Goal: Task Accomplishment & Management: Use online tool/utility

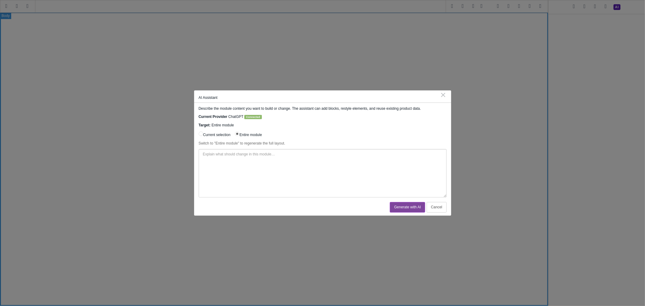
click at [237, 173] on textarea at bounding box center [323, 173] width 248 height 48
click at [329, 167] on textarea at bounding box center [323, 173] width 248 height 48
type textarea "R"
click at [276, 166] on textarea "Create me a nav" at bounding box center [323, 173] width 248 height 48
drag, startPoint x: 250, startPoint y: 157, endPoint x: 224, endPoint y: 158, distance: 25.7
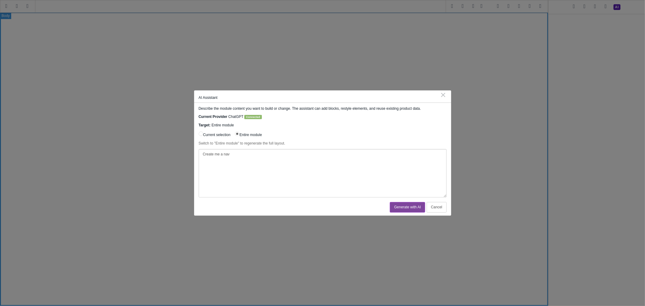
click at [224, 158] on textarea "Create me a nav" at bounding box center [323, 173] width 248 height 48
paste textarea "<nav role="navigation" aria-label="Primary" class="st-menu"><ul class="st-menu-…"
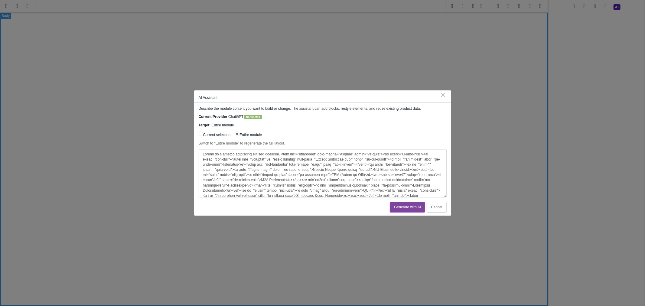
click at [280, 153] on textarea at bounding box center [323, 173] width 248 height 48
click at [281, 155] on textarea at bounding box center [323, 173] width 248 height 48
type textarea "Create me a header containing this nav element: <nav role="navigation" aria-lab…"
click at [402, 209] on button "Generate with AI" at bounding box center [407, 207] width 35 height 11
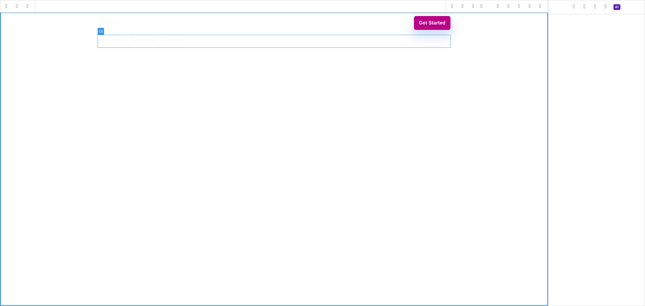
click at [127, 41] on ul "Solutions Online Store AI-Assistance POS (Point of Sale) B2B Marketing Warehous…" at bounding box center [274, 40] width 353 height 13
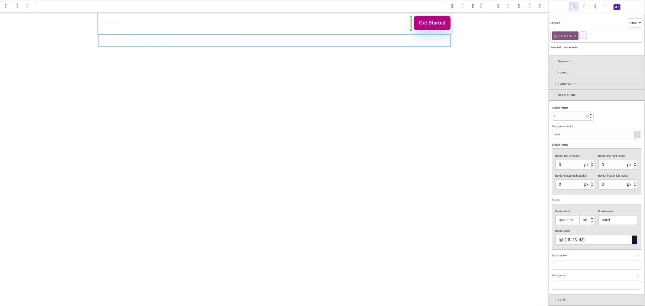
drag, startPoint x: 431, startPoint y: 41, endPoint x: 385, endPoint y: 24, distance: 49.1
click at [212, 22] on div "SaleTurf Menu Solutions Online Store AI-Assistance POS (Point of Sale) B2B Mark…" at bounding box center [274, 23] width 353 height 22
click at [262, 22] on link "Resources" at bounding box center [270, 22] width 28 height 13
type input "8"
type input "rgba(255, 255, 255, 0.08)"
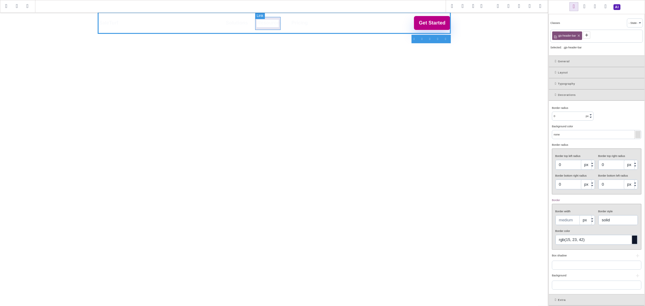
type input "8"
type input "rgb(217, 70, 239)"
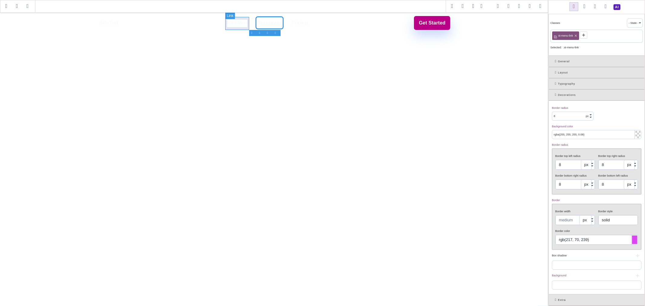
click at [244, 28] on link "Solutions" at bounding box center [236, 22] width 25 height 13
click at [555, 80] on div "Typography" at bounding box center [597, 83] width 96 height 11
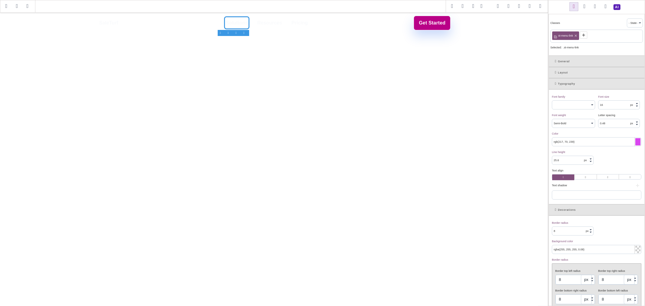
click at [636, 143] on div at bounding box center [638, 141] width 5 height 7
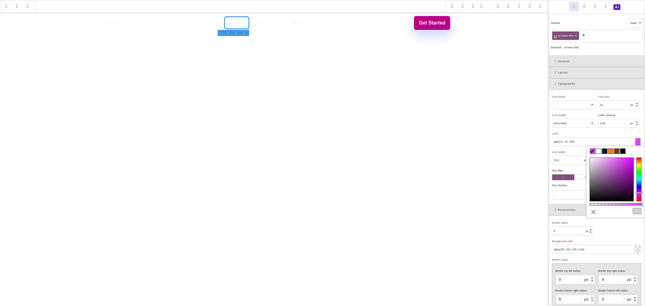
click at [623, 152] on span at bounding box center [623, 151] width 5 height 5
type input "#000000"
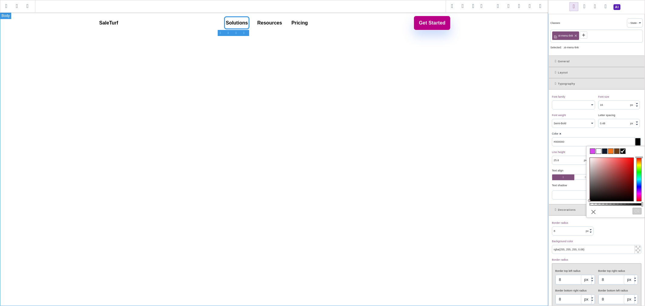
click at [181, 63] on div "SaleTurf Menu Solutions Online Store AI-Assistance POS (Point of Sale) B2B Mark…" at bounding box center [274, 159] width 549 height 294
type input "none"
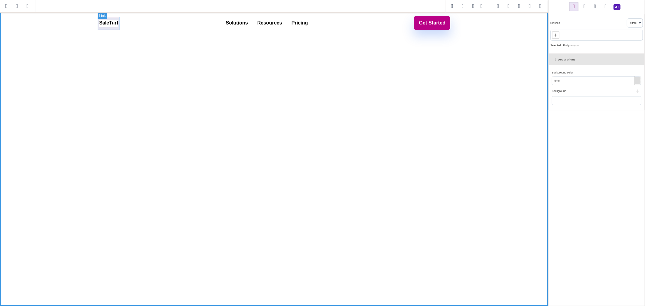
click at [114, 25] on link "SaleTurf" at bounding box center [109, 22] width 22 height 13
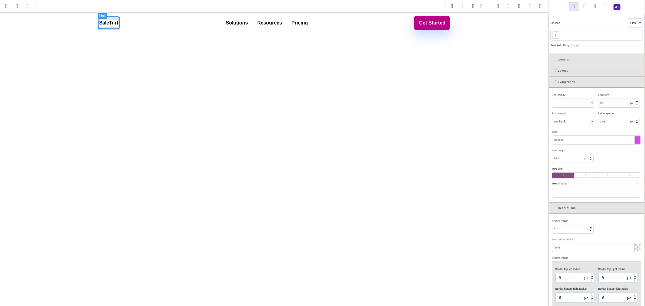
select select "700"
type input "rgb(217, 70, 239)"
type input "rgba(255, 255, 255, 0.08)"
click at [607, 6] on span at bounding box center [606, 6] width 9 height 9
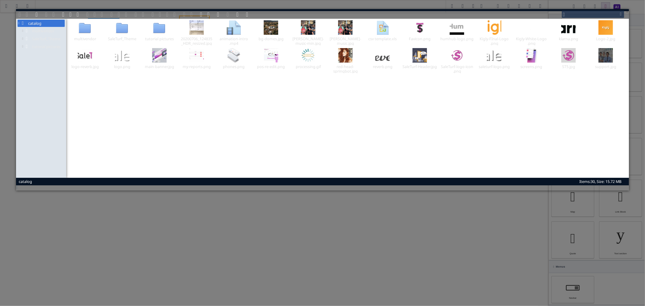
click at [628, 9] on button "×" at bounding box center [627, 11] width 3 height 5
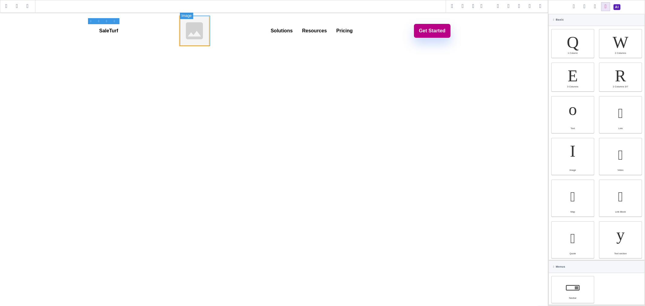
click at [185, 29] on img at bounding box center [194, 31] width 30 height 30
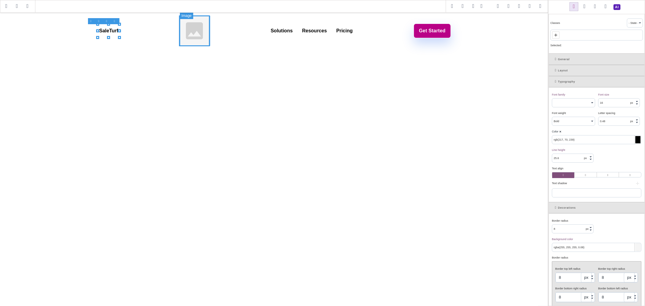
select select "400"
type input "black"
type input "0"
type input "rgb(245, 245, 245)"
type input "0"
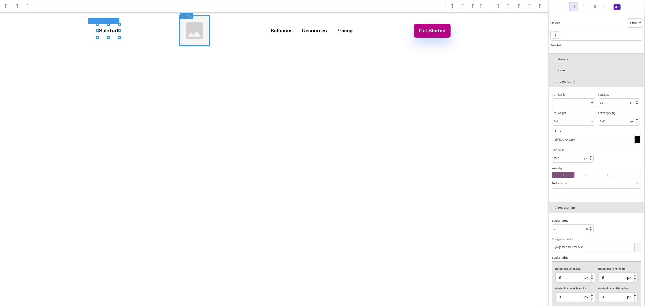
type input "0"
type input "black"
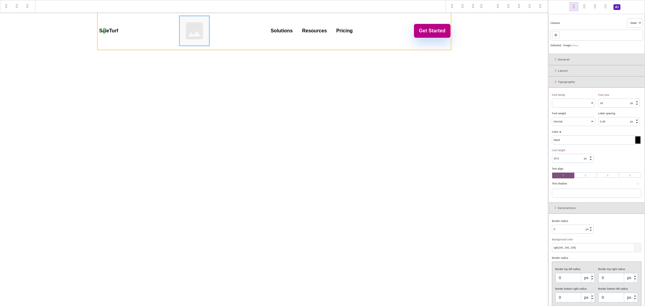
drag, startPoint x: 189, startPoint y: 61, endPoint x: 107, endPoint y: 31, distance: 87.9
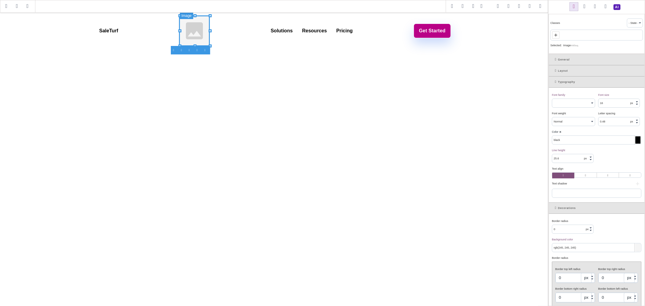
click at [105, 31] on link "SaleTurf" at bounding box center [109, 30] width 22 height 13
select select "700"
type input "rgb(217, 70, 239)"
type input "8"
type input "rgba(255, 255, 255, 0.08)"
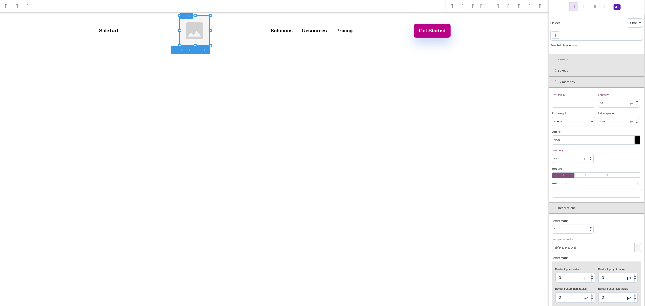
type input "8"
type input "rgb(217, 70, 239)"
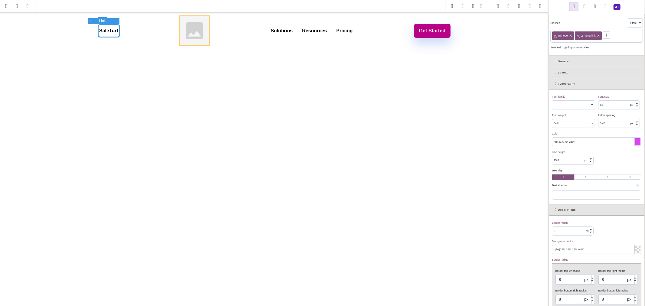
click at [110, 33] on link "SaleTurf" at bounding box center [109, 30] width 22 height 13
click at [86, 37] on header "SaleTurf Menu Solutions Online Store AI-Assistance POS (Point of Sale) B2B Mark…" at bounding box center [274, 31] width 549 height 38
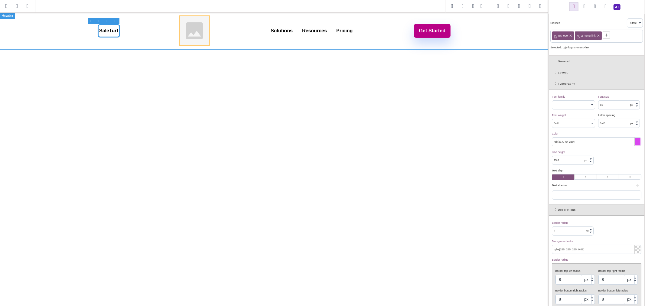
select select "400"
type input "rgb(15, 23, 42)"
type input "0"
type input "none"
type input "0"
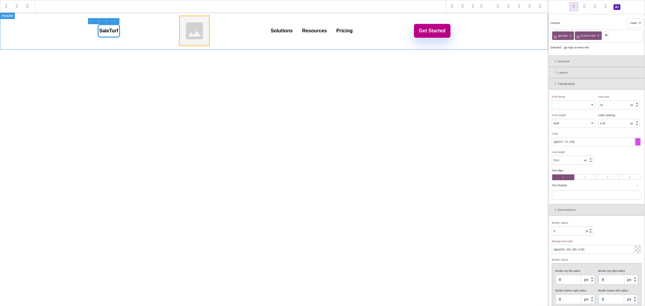
type input "0"
type input "rgb(15, 23, 42)"
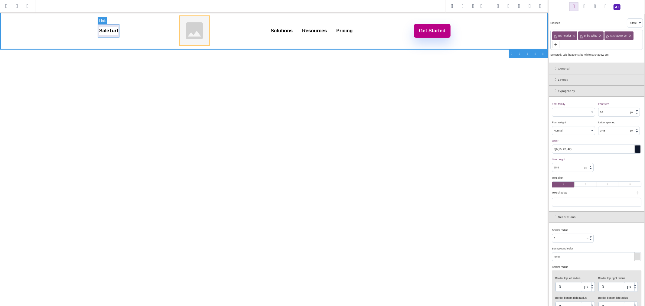
click at [117, 34] on link "SaleTurf" at bounding box center [109, 30] width 22 height 13
select select "700"
type input "rgb(217, 70, 239)"
type input "8"
type input "rgba(255, 255, 255, 0.08)"
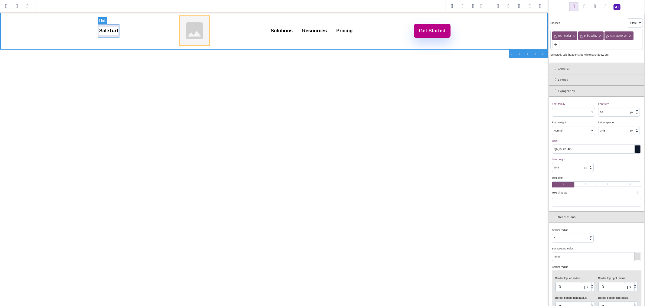
type input "8"
type input "rgb(217, 70, 239)"
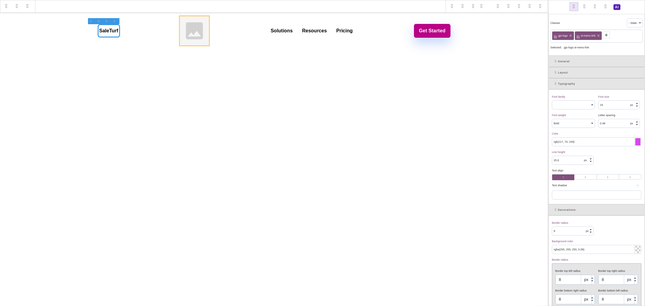
select select "400"
type input "rgb(15, 23, 42)"
type input "0"
type input "none"
type input "0"
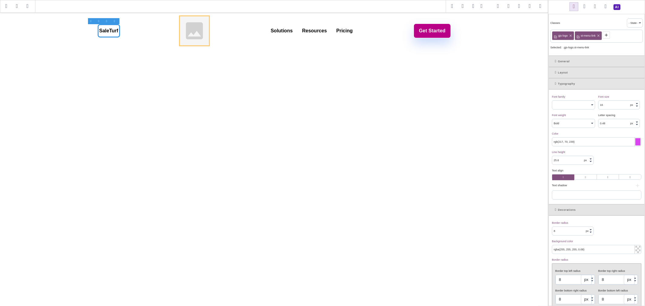
type input "0"
type input "rgb(15, 23, 42)"
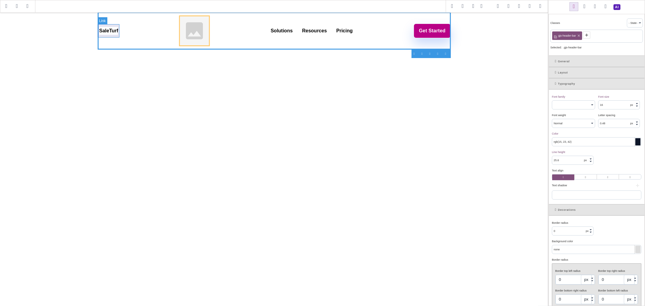
click at [109, 32] on link "SaleTurf" at bounding box center [109, 30] width 22 height 13
select select "700"
type input "rgb(217, 70, 239)"
type input "8"
type input "rgba(255, 255, 255, 0.08)"
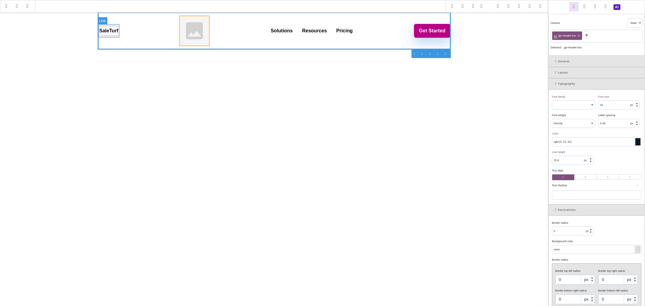
type input "8"
type input "rgb(217, 70, 239)"
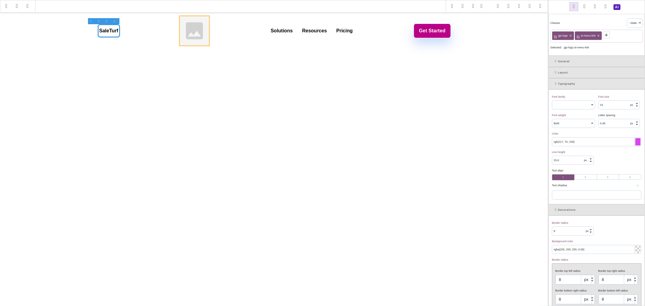
click at [115, 21] on div at bounding box center [116, 21] width 8 height 6
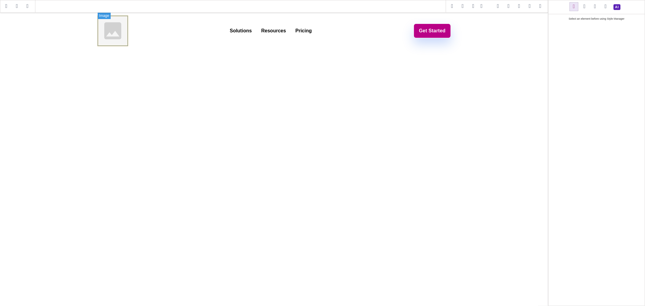
click at [121, 41] on img at bounding box center [113, 31] width 30 height 30
select select "400"
type input "black"
type input "0"
type input "rgb(245, 245, 245)"
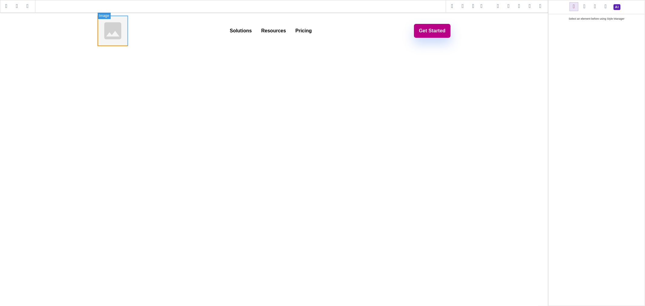
type input "0"
type input "black"
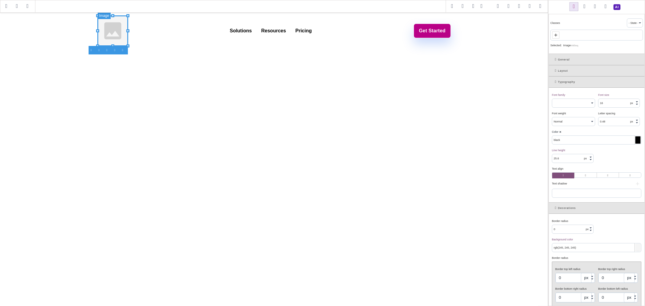
click at [121, 41] on img at bounding box center [113, 31] width 30 height 30
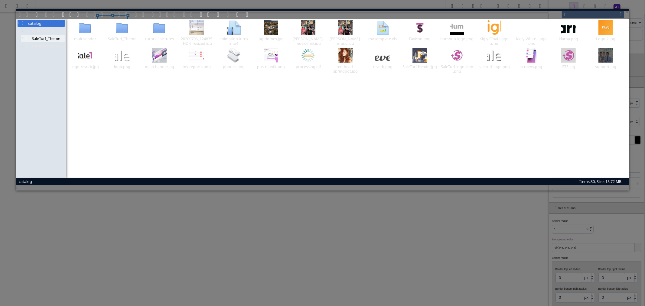
click at [52, 38] on span "SaleTurf_Theme" at bounding box center [43, 38] width 44 height 7
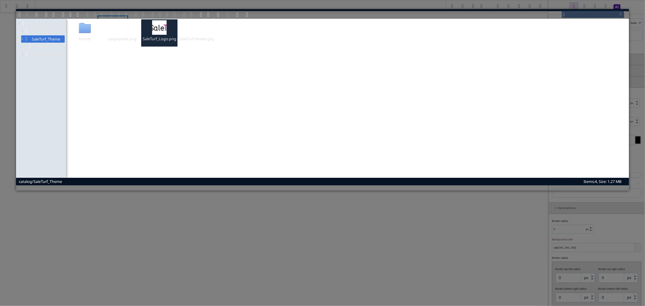
click at [156, 29] on div at bounding box center [159, 27] width 15 height 15
click at [161, 28] on div at bounding box center [159, 27] width 15 height 15
click at [105, 15] on span at bounding box center [103, 13] width 5 height 5
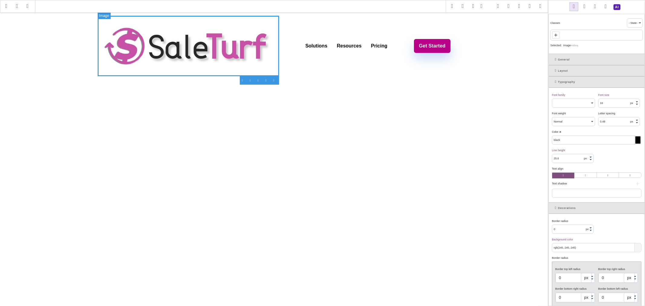
click at [271, 64] on img at bounding box center [189, 46] width 182 height 61
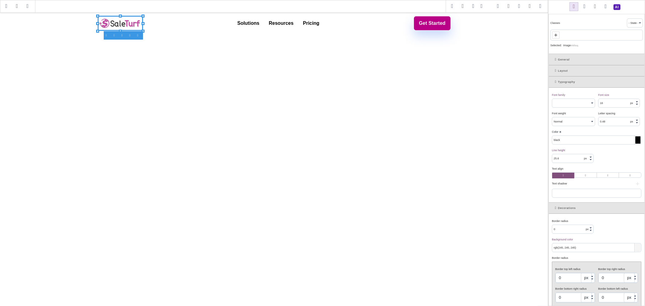
drag, startPoint x: 279, startPoint y: 76, endPoint x: 129, endPoint y: 18, distance: 161.0
click at [129, 30] on div "B I U S Box" at bounding box center [274, 159] width 549 height 294
click at [237, 22] on link "Solutions" at bounding box center [248, 23] width 25 height 13
select select "600"
type input "#000000"
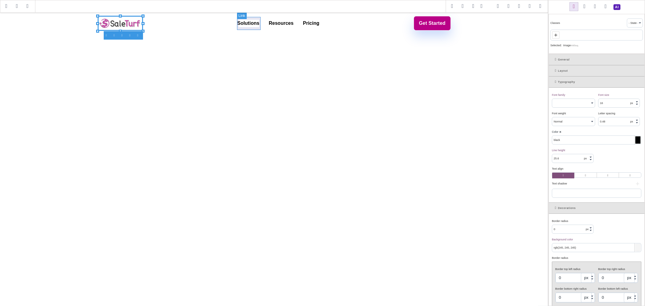
type input "8"
type input "rgba(255, 255, 255, 0.08)"
type input "8"
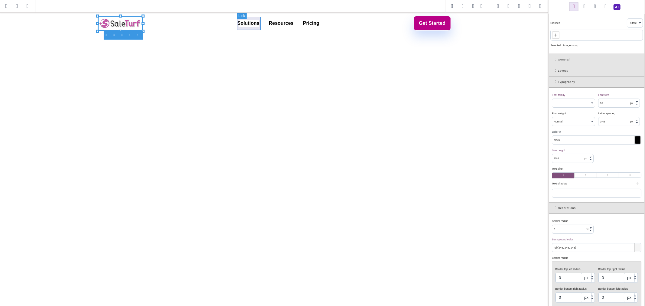
type input "8"
type input "rgb(217, 70, 239)"
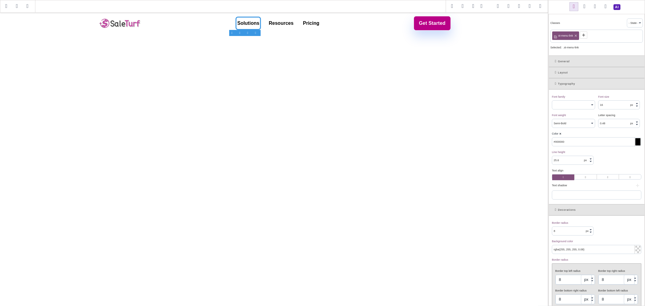
select select "400"
type input "rgb(15, 23, 42)"
type input "0"
type input "none"
type input "0"
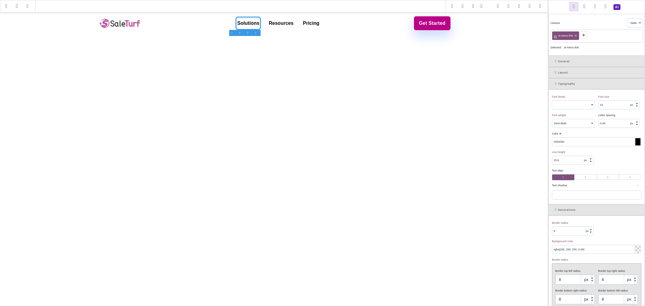
type input "0"
type input "rgb(15, 23, 42)"
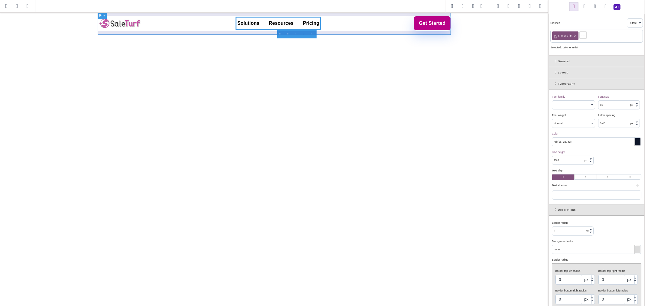
click at [395, 31] on div "Menu Solutions Online Store AI-Assistance POS (Point of Sale) B2B Marketing War…" at bounding box center [274, 23] width 353 height 22
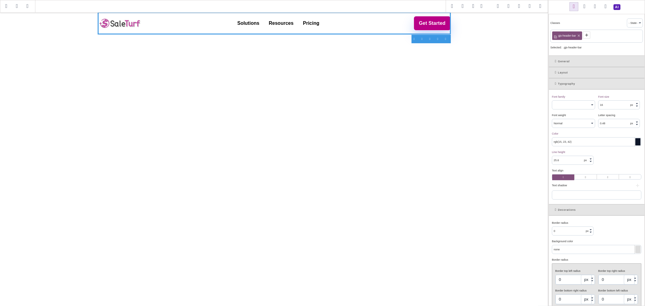
click at [609, 2] on span at bounding box center [606, 6] width 9 height 9
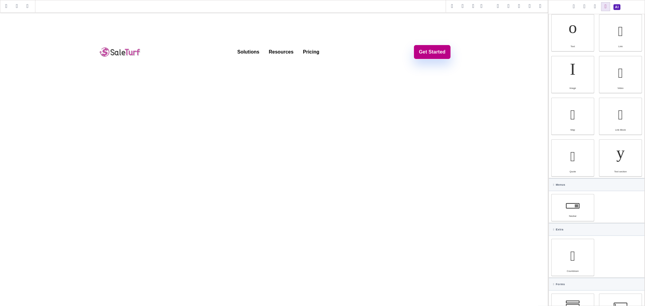
scroll to position [101, 0]
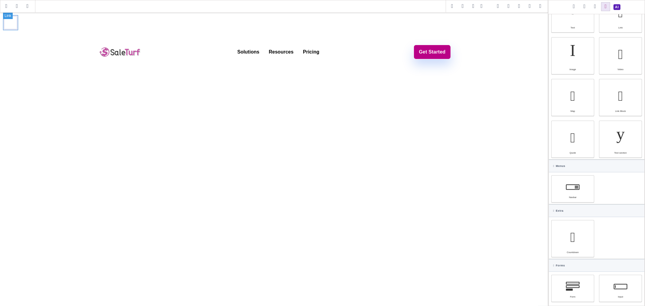
click at [7, 19] on link at bounding box center [10, 22] width 15 height 15
select select "600"
type input "rgb(179, 80, 183)"
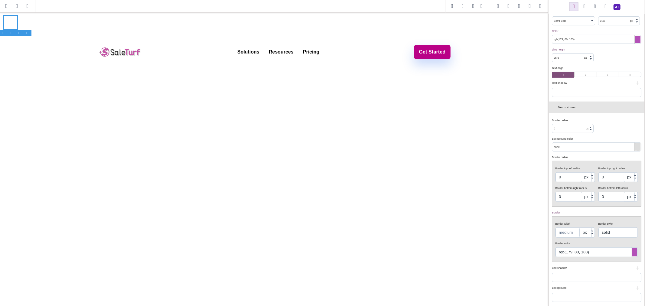
click at [606, 7] on span at bounding box center [606, 6] width 9 height 9
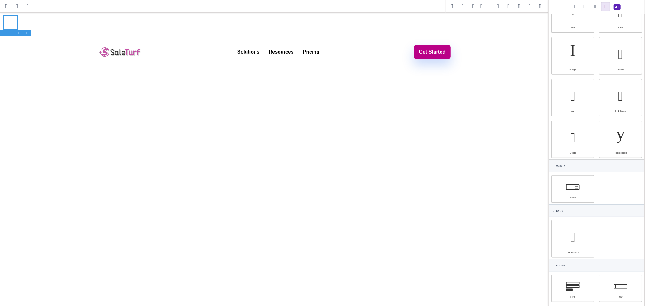
scroll to position [0, 0]
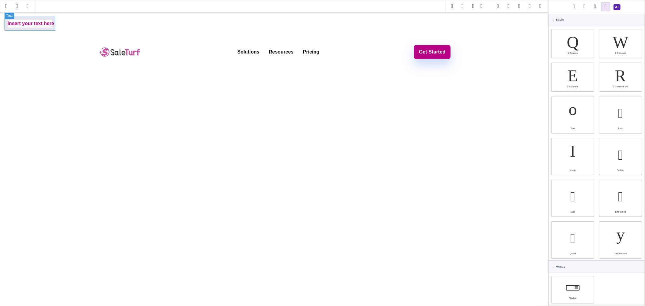
click at [14, 25] on div "Insert your text here" at bounding box center [31, 24] width 53 height 14
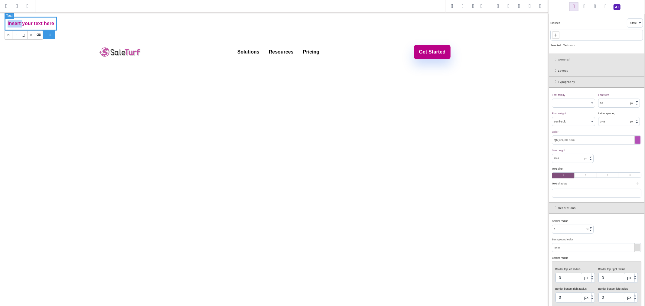
click at [14, 25] on div "Insert your text here" at bounding box center [31, 24] width 53 height 14
click at [23, 26] on link "Login" at bounding box center [14, 23] width 22 height 17
click at [20, 34] on div at bounding box center [20, 35] width 8 height 6
click at [32, 25] on div "Login" at bounding box center [36, 24] width 19 height 14
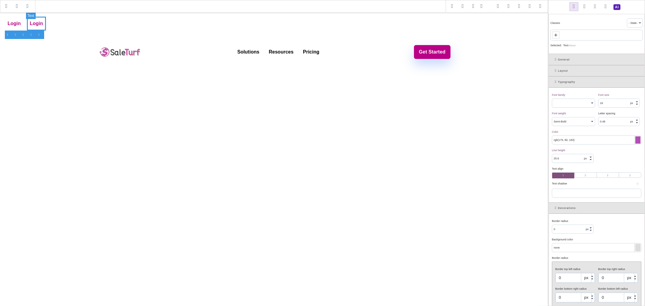
click at [32, 27] on div "Login" at bounding box center [36, 24] width 19 height 14
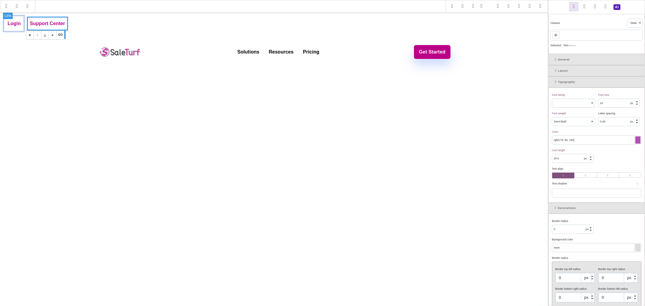
click at [21, 31] on link "Login" at bounding box center [14, 23] width 22 height 17
click at [555, 70] on icon at bounding box center [556, 70] width 3 height 3
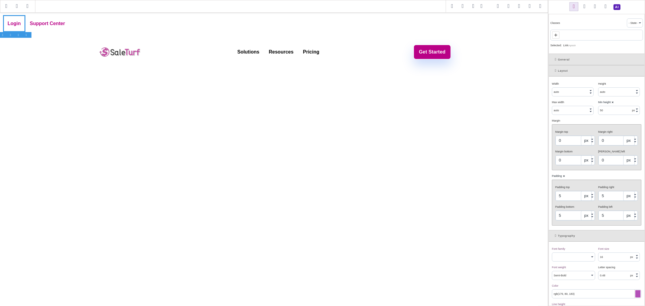
click at [564, 196] on input "5" at bounding box center [575, 196] width 39 height 10
type input "0"
click at [573, 210] on div "Padding bottom 5 px % vh" at bounding box center [575, 212] width 43 height 18
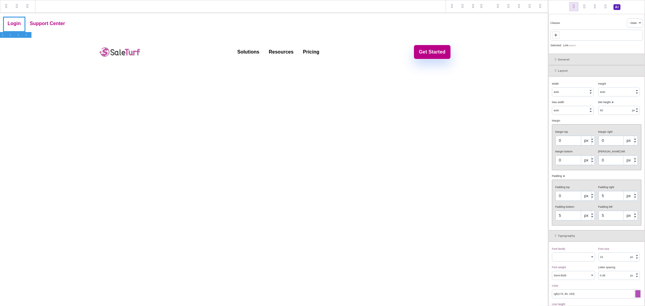
click at [569, 214] on input "5" at bounding box center [575, 216] width 39 height 10
type input "0"
click at [608, 193] on input "5" at bounding box center [618, 196] width 39 height 10
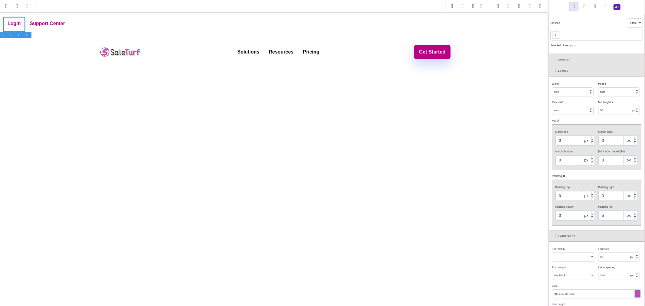
type input "0"
click at [610, 220] on input "5" at bounding box center [618, 216] width 39 height 10
type input "0"
click at [597, 178] on div "Padding ⨯" at bounding box center [596, 175] width 88 height 5
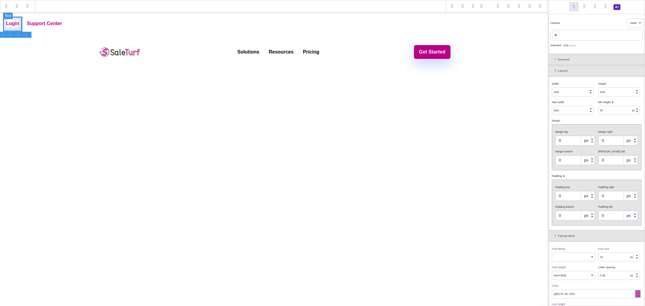
click at [18, 27] on div "Login" at bounding box center [12, 24] width 19 height 14
type input "auto"
select select
type input "10"
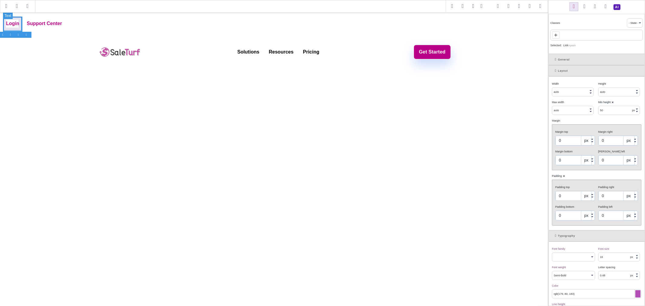
type input "10"
click at [38, 29] on div "Support Center" at bounding box center [44, 24] width 41 height 14
click at [19, 30] on div "Login" at bounding box center [12, 24] width 19 height 14
click at [16, 28] on div "Login" at bounding box center [12, 24] width 19 height 14
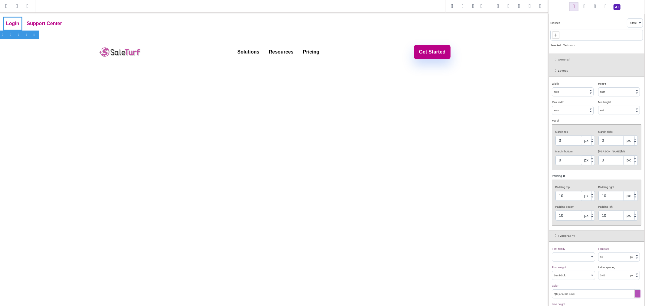
type input "50"
select select "px"
type input "0"
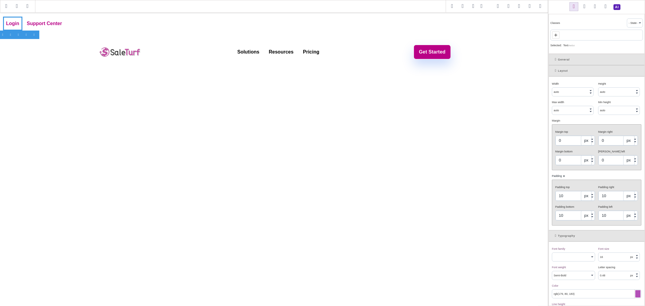
type input "0"
type input "rgb(217, 70, 239)"
click at [555, 34] on icon at bounding box center [556, 35] width 5 height 5
click at [55, 18] on div "Support Center" at bounding box center [44, 24] width 41 height 14
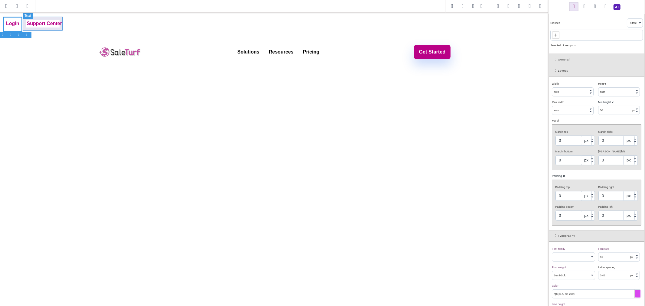
type input "auto"
select select
type input "10"
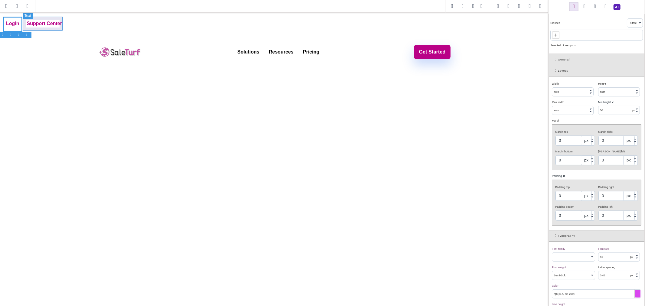
type input "10"
type input "rgb(179, 80, 183)"
type input "50"
select select "px"
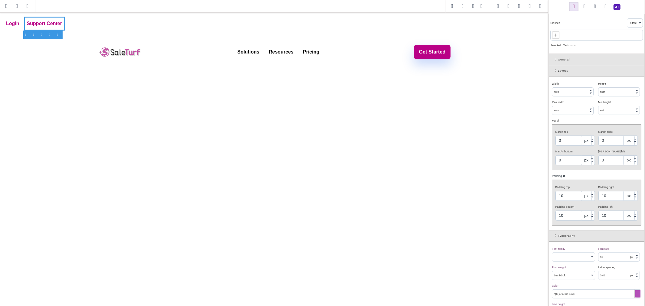
type input "5"
type input "rgb(217, 70, 239)"
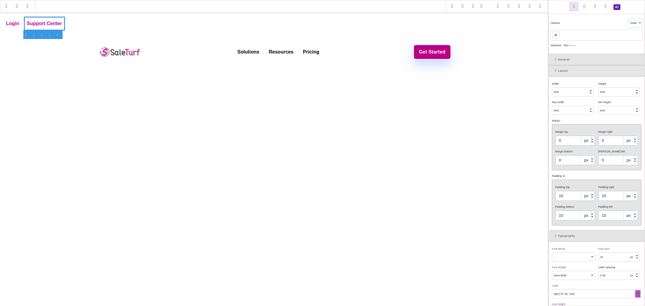
type input "rgb(217, 70, 239)"
click at [59, 32] on div at bounding box center [60, 35] width 8 height 6
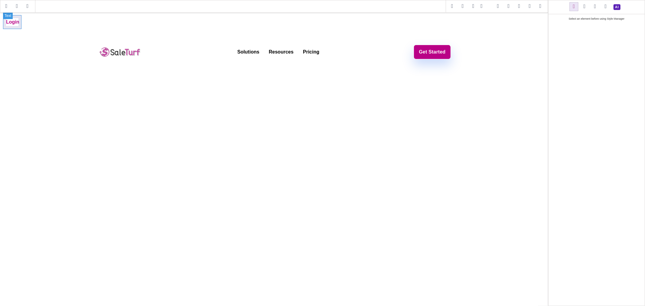
click at [13, 28] on div "Login" at bounding box center [12, 22] width 19 height 14
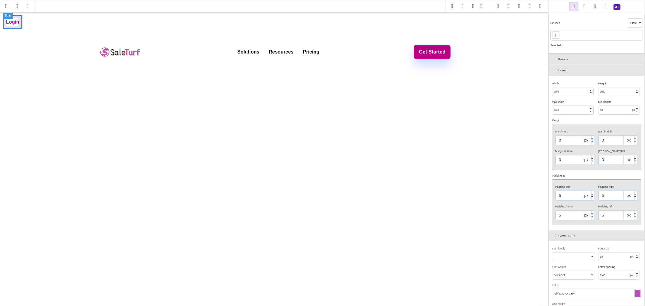
type input "auto"
select select
type input "10"
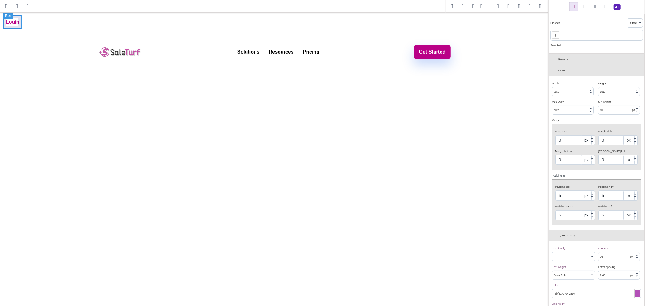
type input "10"
type input "rgb(179, 80, 183)"
click at [40, 25] on div "Login" at bounding box center [274, 26] width 543 height 23
type input "100"
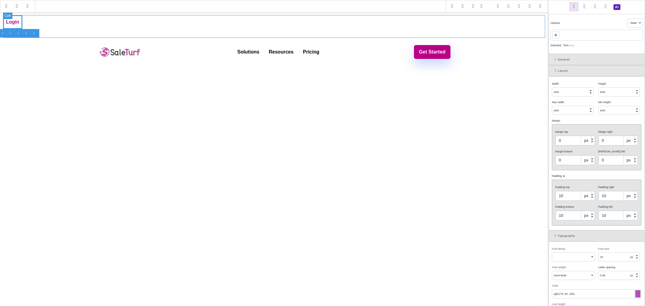
select select "%"
type input "0"
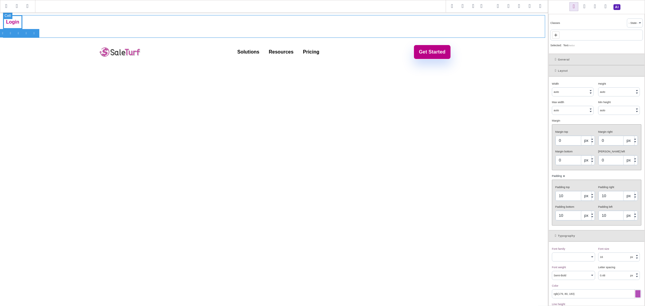
select select "400"
type input "rgb(15, 23, 42)"
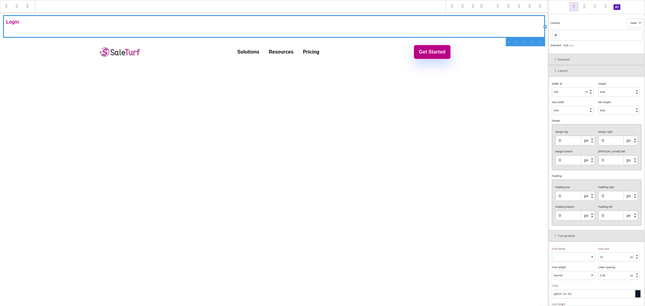
click at [555, 59] on icon at bounding box center [556, 59] width 3 height 3
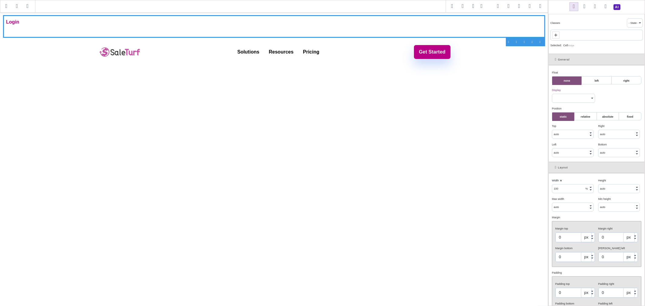
click at [572, 99] on select "block inline inline-block flex none" at bounding box center [574, 98] width 43 height 8
click at [553, 94] on select "block inline inline-block flex none" at bounding box center [574, 98] width 43 height 8
click at [606, 101] on div "Float ⨯ none left right Display ⨯ block inline inline-block flex none Position …" at bounding box center [597, 113] width 96 height 97
click at [15, 27] on div "Login" at bounding box center [12, 22] width 19 height 14
select select "block"
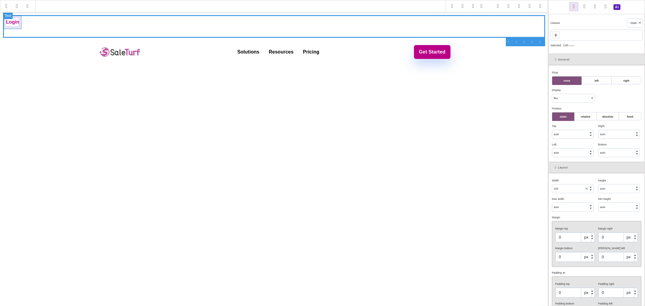
type input "auto"
select select
type input "10"
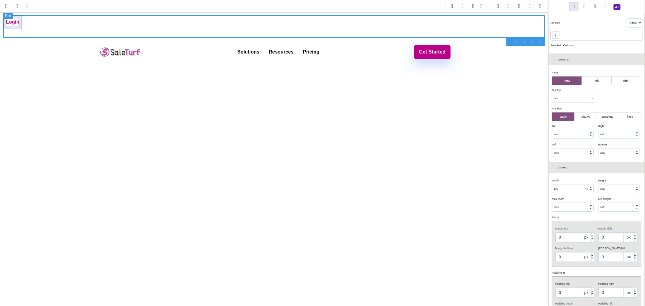
type input "10"
select select "600"
type input "rgb(179, 80, 183)"
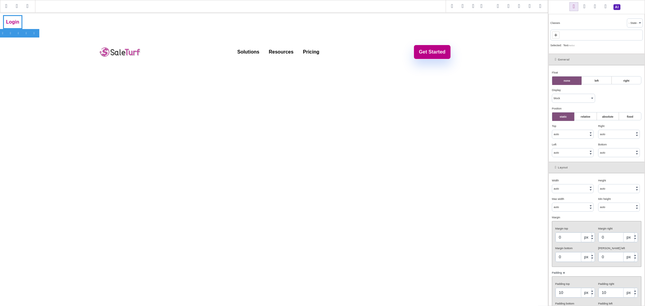
click at [570, 101] on select "block inline inline-block flex none" at bounding box center [574, 98] width 43 height 8
click at [553, 94] on select "block inline inline-block flex none" at bounding box center [574, 98] width 43 height 8
click at [603, 99] on div "Float ⨯ none left right Display ⨯ block inline inline-block flex none Position …" at bounding box center [597, 113] width 96 height 97
select select "inline-block"
type input "50"
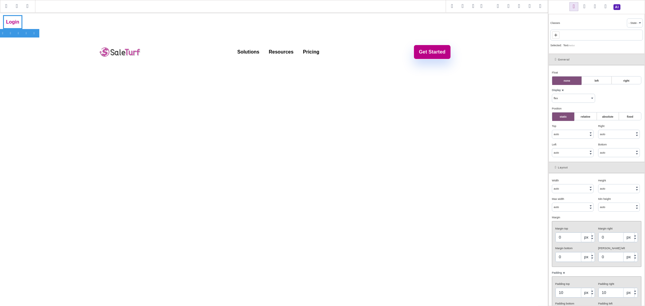
select select "px"
type input "0"
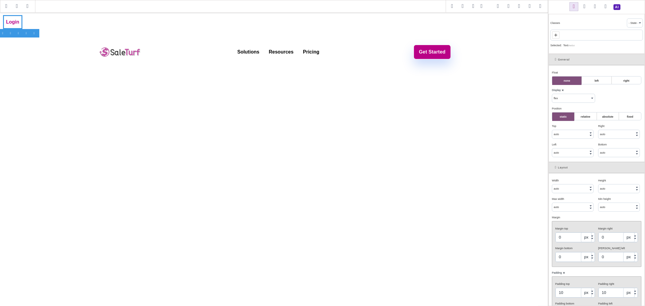
type input "rgb(217, 70, 239)"
click at [578, 97] on select "block inline inline-block flex none" at bounding box center [574, 98] width 43 height 8
select select "flex"
click at [553, 94] on select "block inline inline-block flex none" at bounding box center [574, 98] width 43 height 8
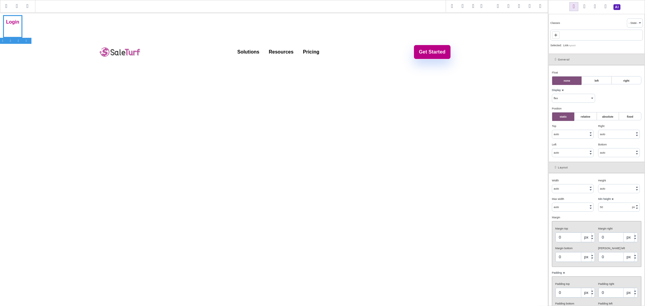
click at [605, 189] on input "auto" at bounding box center [619, 189] width 41 height 8
click at [612, 199] on b "⨯" at bounding box center [613, 199] width 2 height 3
select select "px"
type input "auto"
select select
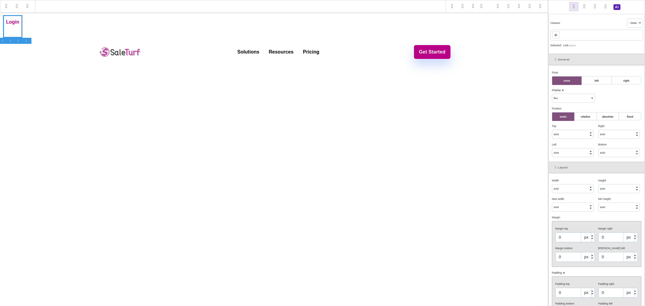
click at [585, 199] on div "Max width ⨯" at bounding box center [573, 198] width 42 height 5
click at [622, 205] on input "auto" at bounding box center [619, 207] width 41 height 8
click at [636, 206] on div at bounding box center [637, 206] width 2 height 2
type input "0"
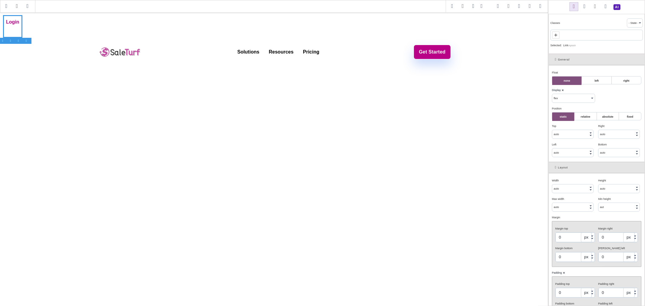
select select "px"
click at [613, 205] on input "0" at bounding box center [619, 207] width 41 height 8
type input "auto"
click at [618, 201] on div "Min height ⨯" at bounding box center [620, 198] width 42 height 5
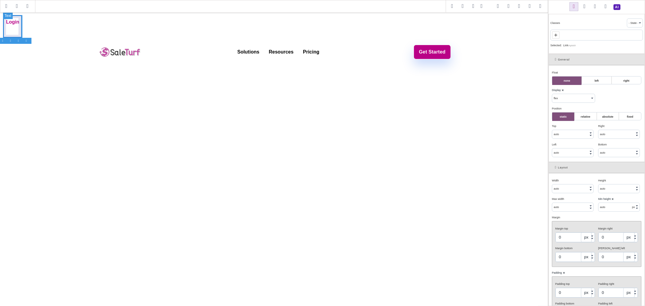
click at [15, 30] on div "Login" at bounding box center [12, 26] width 19 height 23
select select
type input "10"
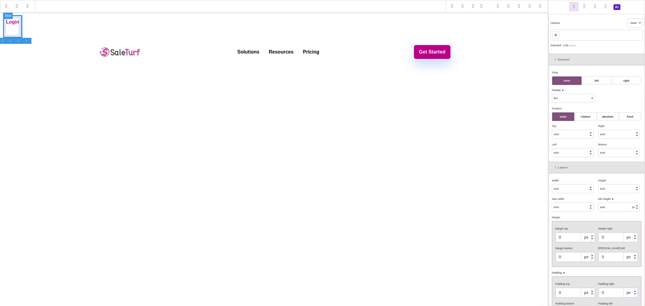
type input "10"
type input "rgb(179, 80, 183)"
click at [601, 207] on input "auto" at bounding box center [619, 207] width 41 height 8
click at [636, 206] on div at bounding box center [637, 206] width 2 height 2
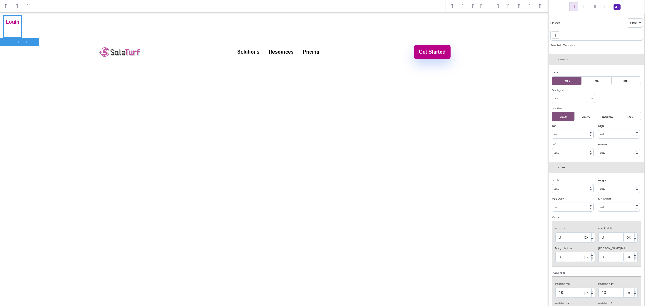
type input "0"
select select "px"
click at [636, 209] on div at bounding box center [637, 208] width 2 height 1
click at [615, 208] on input "0" at bounding box center [619, 207] width 41 height 8
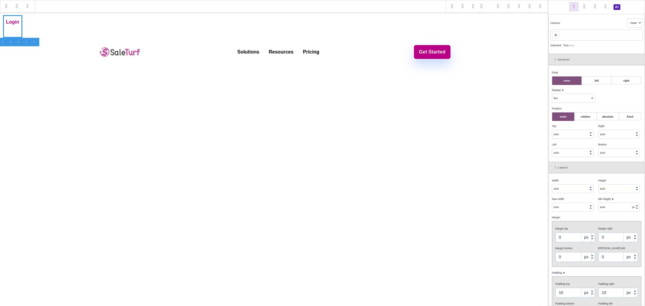
type input "auto"
select select
click at [621, 202] on div "Min height ⨯" at bounding box center [620, 198] width 42 height 5
click at [556, 165] on div "Layout" at bounding box center [597, 167] width 96 height 11
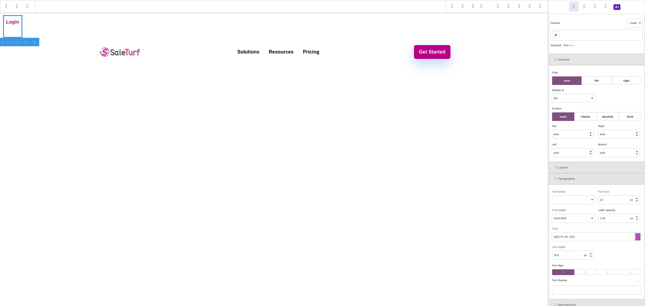
click at [576, 257] on input "25.6" at bounding box center [573, 255] width 41 height 8
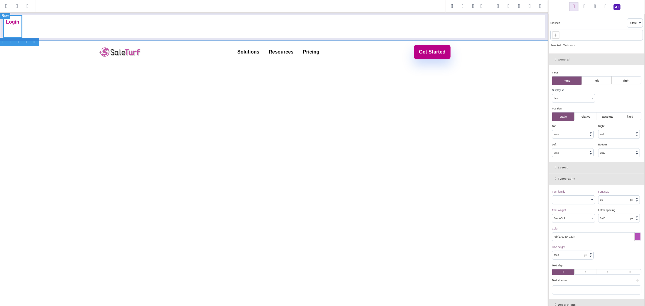
click at [209, 39] on div "Login" at bounding box center [274, 26] width 549 height 29
select select
select select "400"
type input "rgb(15, 23, 42)"
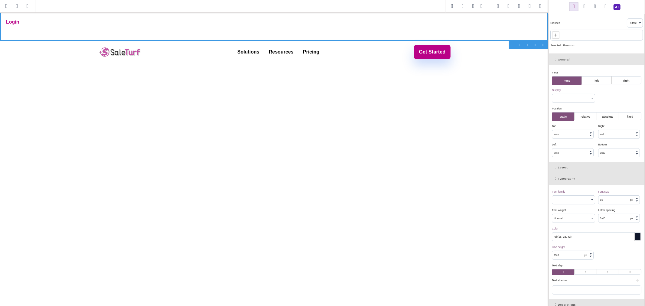
click at [583, 165] on div "Layout" at bounding box center [597, 167] width 96 height 11
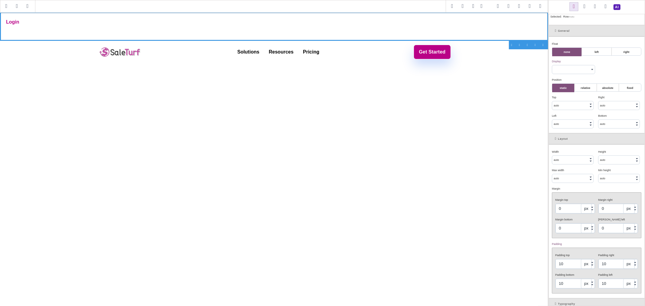
scroll to position [67, 0]
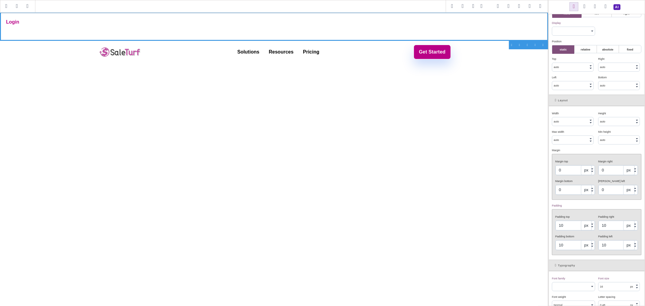
click at [569, 230] on input "10" at bounding box center [575, 226] width 39 height 10
type input "0"
click at [604, 224] on input "10" at bounding box center [618, 226] width 39 height 10
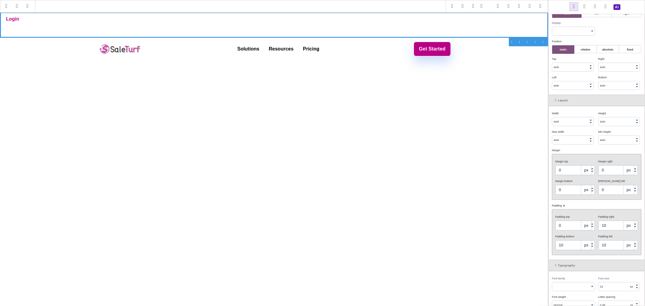
click at [606, 225] on input "10" at bounding box center [618, 226] width 39 height 10
type input "0"
click at [607, 242] on input "10" at bounding box center [618, 246] width 39 height 10
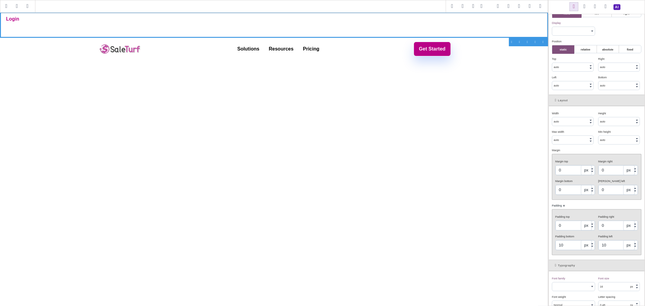
click at [607, 242] on input "10" at bounding box center [618, 246] width 39 height 10
type input "0"
click at [559, 249] on input "10" at bounding box center [575, 246] width 39 height 10
type input "0"
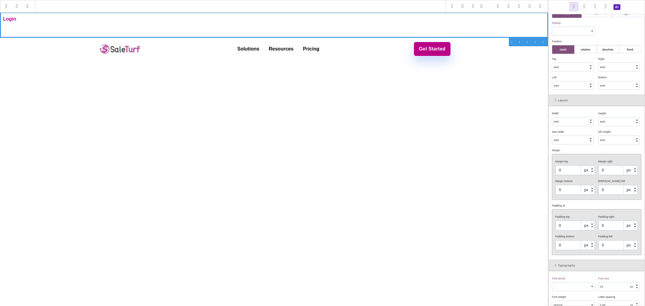
click at [583, 239] on div "Padding bottom" at bounding box center [575, 236] width 38 height 5
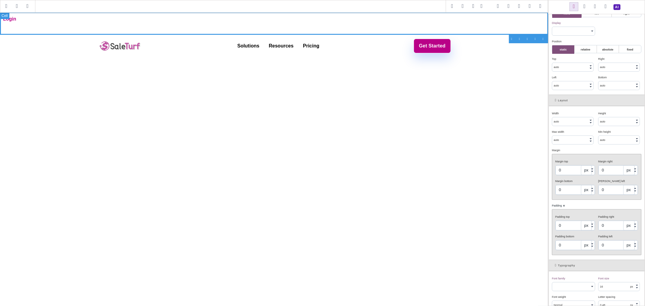
click at [29, 29] on div "Login" at bounding box center [274, 23] width 549 height 23
select select "flex"
type input "100"
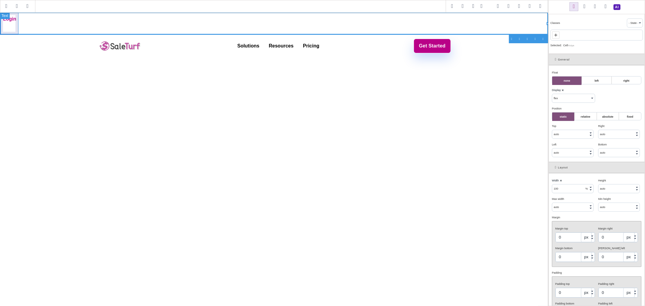
click at [11, 26] on div "Login" at bounding box center [9, 23] width 19 height 23
click at [431, 49] on link "Get Started" at bounding box center [432, 46] width 37 height 15
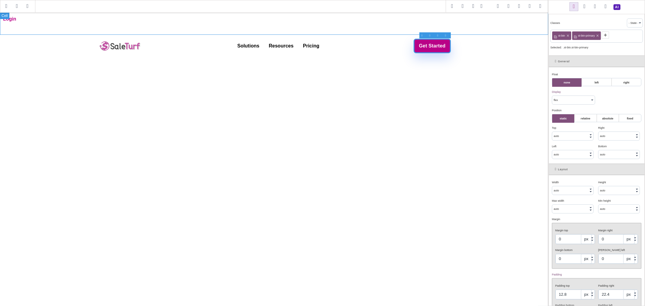
click at [284, 24] on div "Login" at bounding box center [274, 23] width 549 height 23
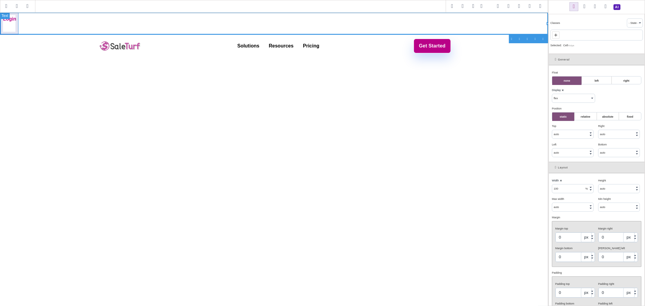
click at [11, 24] on div "Login" at bounding box center [9, 23] width 19 height 23
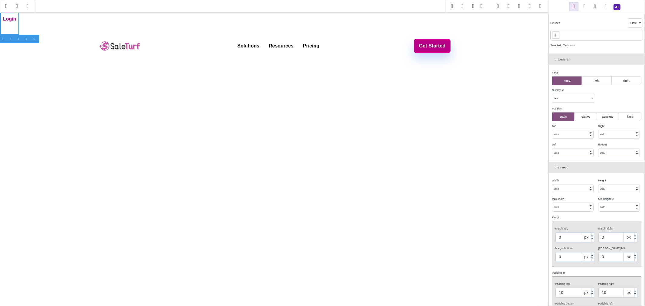
click at [615, 82] on label "right" at bounding box center [626, 81] width 29 height 8
click at [0, 0] on input "right" at bounding box center [0, 0] width 0 height 0
click at [567, 79] on label "none" at bounding box center [567, 81] width 29 height 8
click at [0, 0] on input "none" at bounding box center [0, 0] width 0 height 0
click at [562, 117] on label "static" at bounding box center [564, 117] width 22 height 8
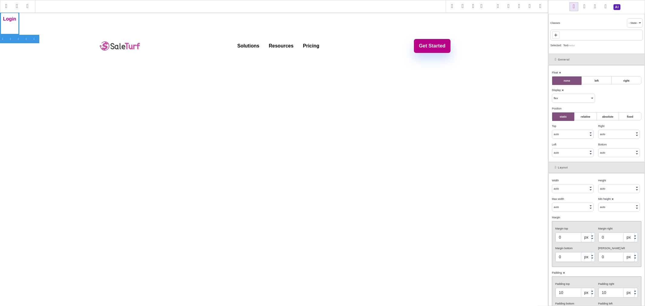
click at [0, 0] on input "static" at bounding box center [0, 0] width 0 height 0
click at [585, 116] on label "relative" at bounding box center [586, 117] width 22 height 8
click at [0, 0] on input "relative" at bounding box center [0, 0] width 0 height 0
click at [563, 116] on label "static" at bounding box center [564, 117] width 22 height 8
click at [0, 0] on input "static" at bounding box center [0, 0] width 0 height 0
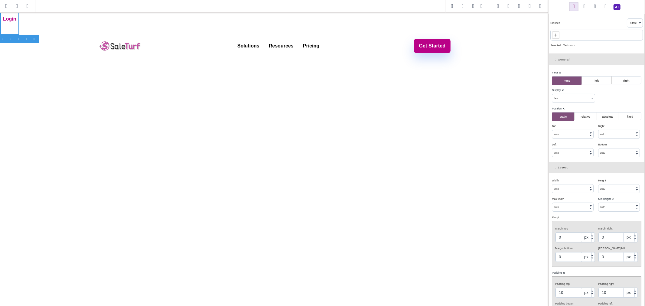
click at [564, 107] on b "⨯" at bounding box center [564, 108] width 2 height 3
click at [8, 22] on div "Login" at bounding box center [9, 23] width 19 height 23
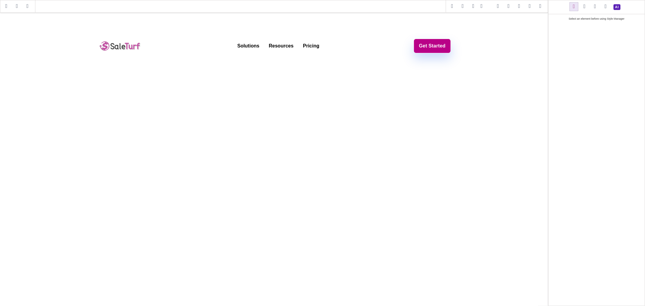
click at [34, 39] on div at bounding box center [35, 39] width 8 height 6
click at [191, 19] on div at bounding box center [274, 23] width 549 height 23
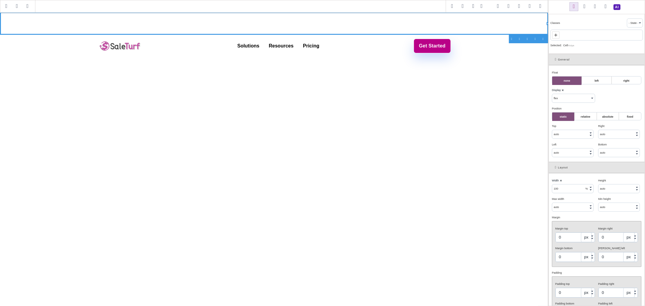
click at [543, 38] on div at bounding box center [545, 39] width 8 height 6
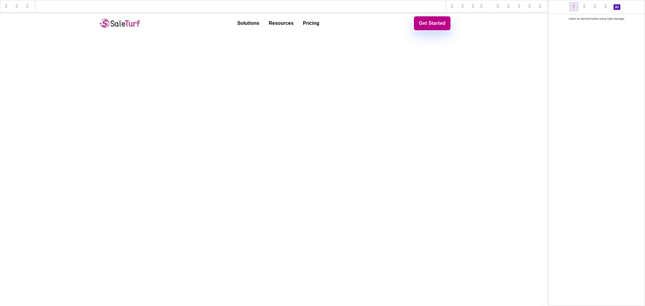
click at [542, 8] on span at bounding box center [540, 6] width 9 height 9
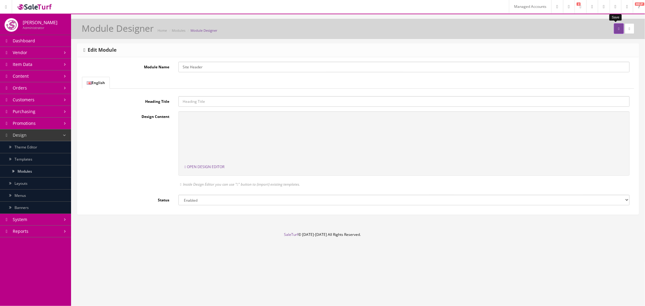
click at [616, 31] on button "submit" at bounding box center [619, 28] width 10 height 11
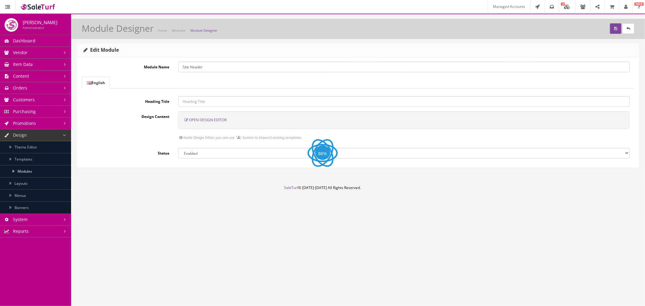
click at [202, 117] on span "Open Design Editor" at bounding box center [208, 119] width 38 height 5
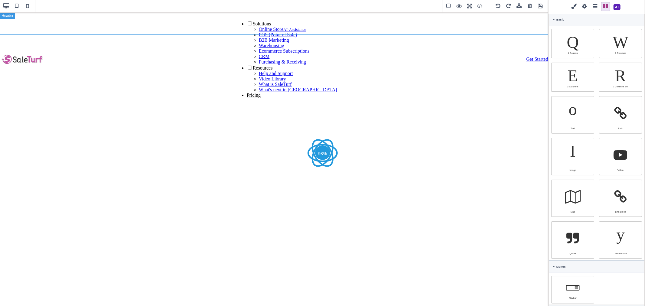
click at [479, 26] on header "Menu Solutions Online Store AI-Assistance POS (Point of Sale) B2B Marketing War…" at bounding box center [274, 59] width 549 height 94
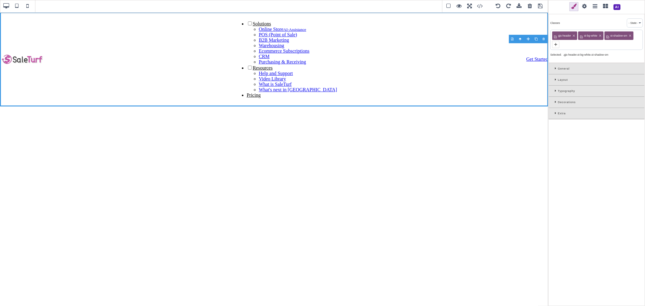
click at [555, 70] on div "General" at bounding box center [597, 68] width 96 height 11
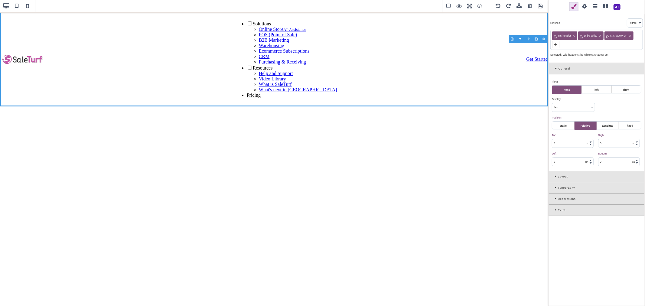
click at [555, 70] on div "General" at bounding box center [597, 68] width 96 height 11
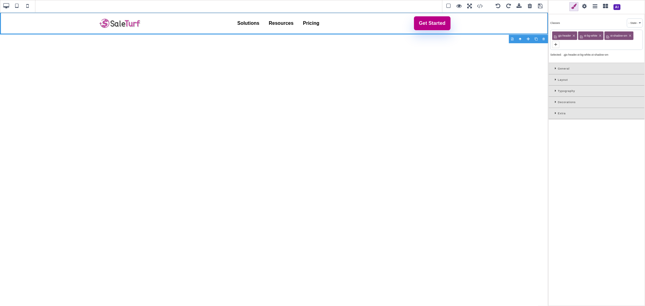
click at [556, 101] on icon at bounding box center [556, 101] width 3 height 3
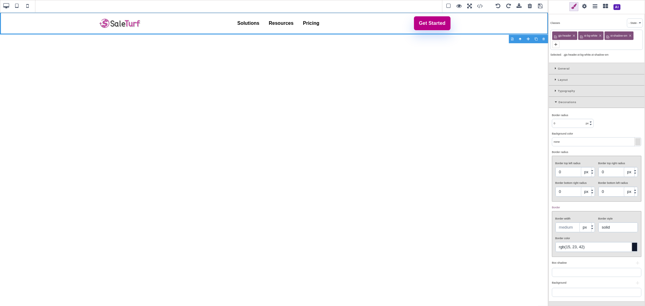
click at [636, 143] on div at bounding box center [638, 141] width 5 height 7
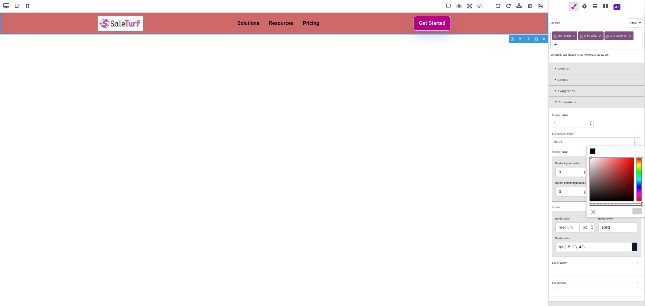
type input "#ffffff"
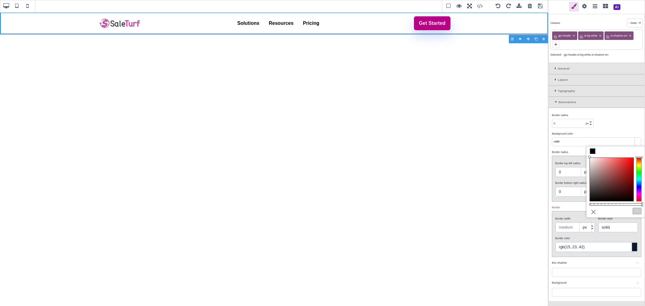
drag, startPoint x: 612, startPoint y: 166, endPoint x: 576, endPoint y: 153, distance: 37.7
click at [576, 153] on div "B I U S Body Classes - State - Hover Click Even/Odd gjs-header st-bg-white st-s…" at bounding box center [322, 153] width 645 height 306
click at [622, 129] on div "Border radius ⨯ 0 px % Background color ⨯ #ffffff Border radius ⨯ Border top le…" at bounding box center [597, 205] width 96 height 194
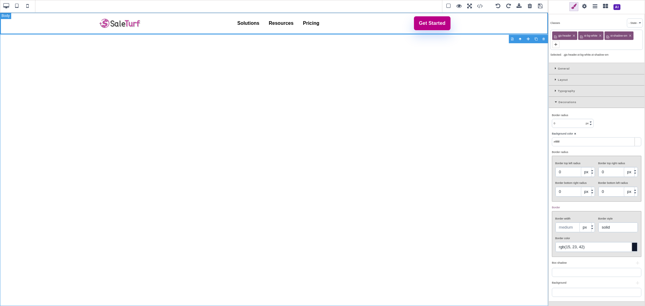
click at [499, 48] on div "Menu Solutions Online Store AI-Assistance POS (Point of Sale) B2B Marketing War…" at bounding box center [274, 159] width 549 height 294
type input "none"
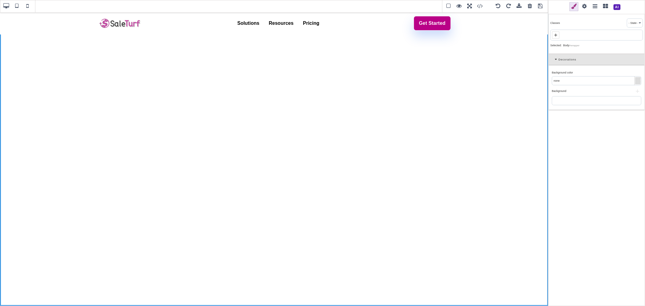
click at [618, 6] on span at bounding box center [617, 7] width 11 height 11
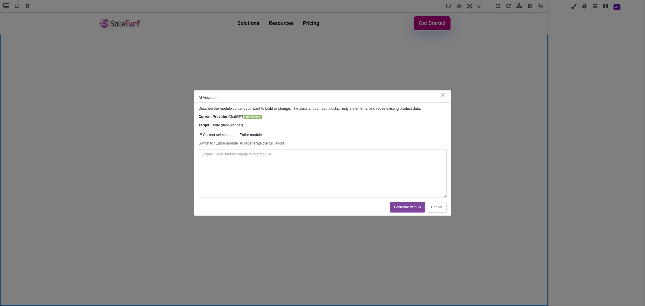
click at [266, 164] on textarea at bounding box center [323, 173] width 248 height 48
type textarea "Update this header to include a pre-header with login and Support Center links …"
click at [409, 207] on button "Generate with AI" at bounding box center [407, 207] width 35 height 11
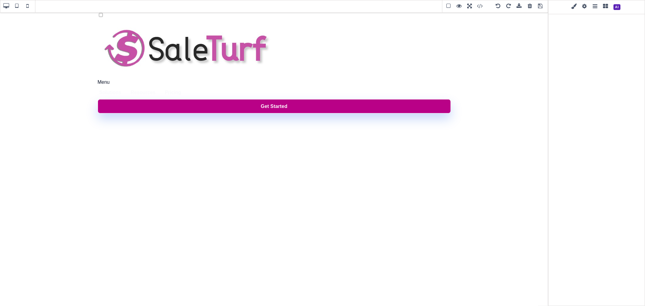
click at [540, 8] on span at bounding box center [540, 6] width 9 height 9
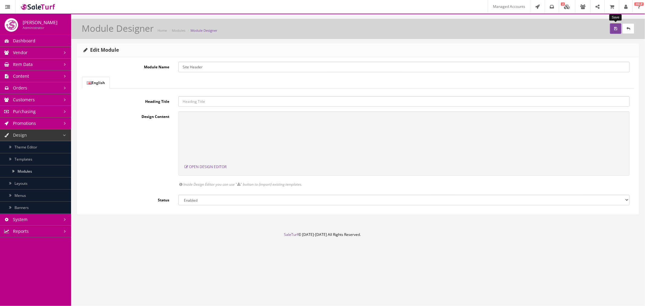
click at [615, 27] on icon "submit" at bounding box center [616, 29] width 3 height 4
